Goal: Task Accomplishment & Management: Use online tool/utility

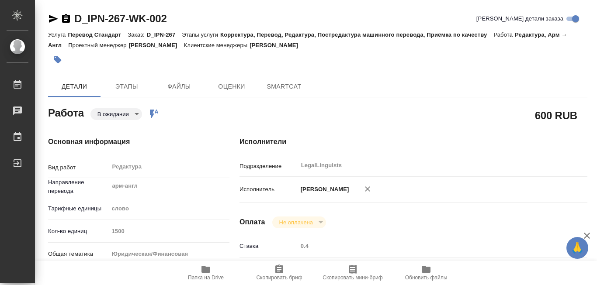
type textarea "x"
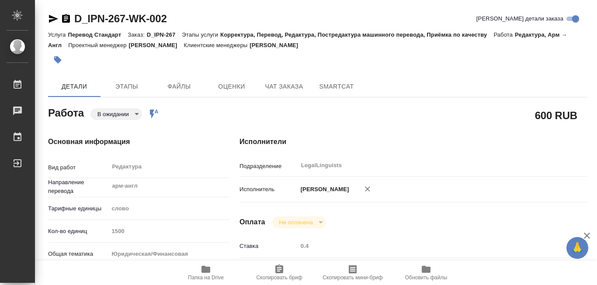
type textarea "x"
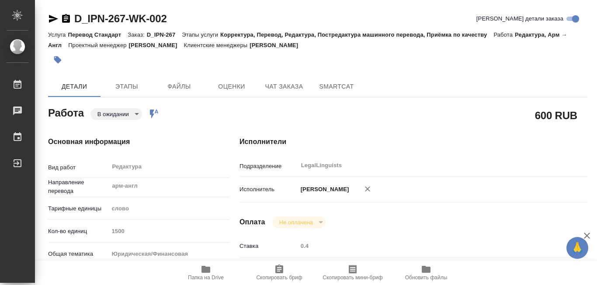
type textarea "x"
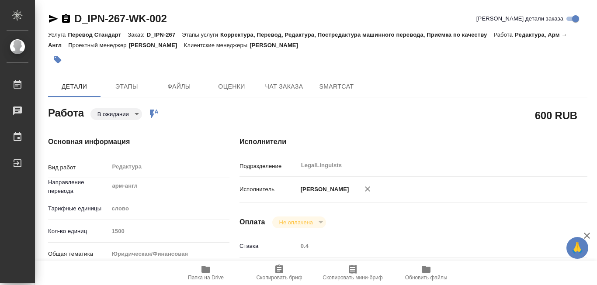
type textarea "x"
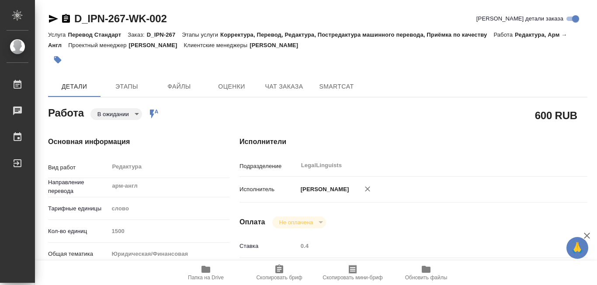
scroll to position [44, 0]
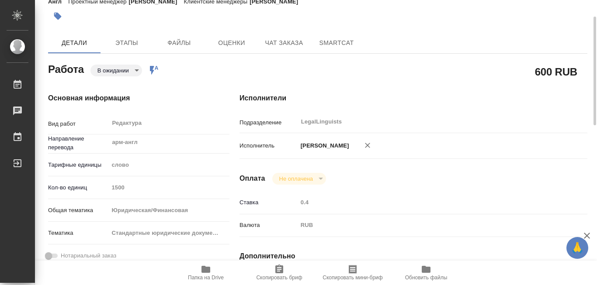
click at [203, 269] on icon "button" at bounding box center [206, 269] width 9 height 7
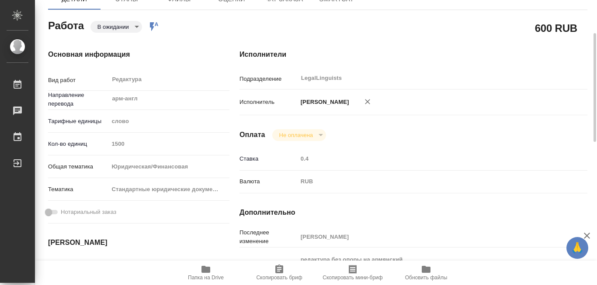
scroll to position [131, 0]
